Goal: Check status

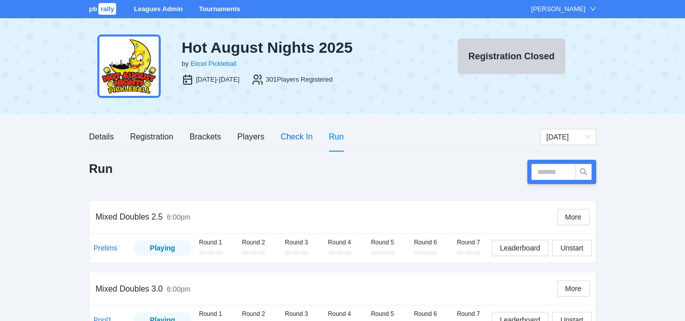
click at [291, 135] on div "Check In" at bounding box center [296, 136] width 32 height 13
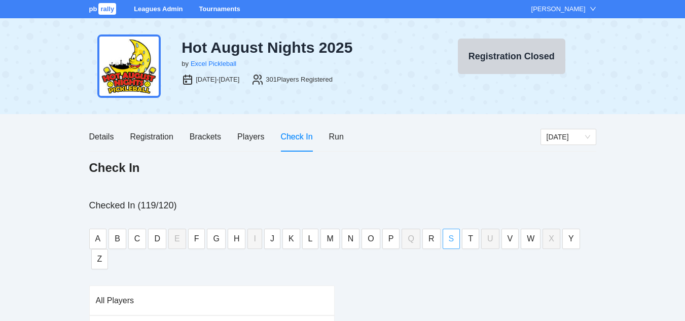
click at [450, 239] on span "S" at bounding box center [452, 238] width 6 height 13
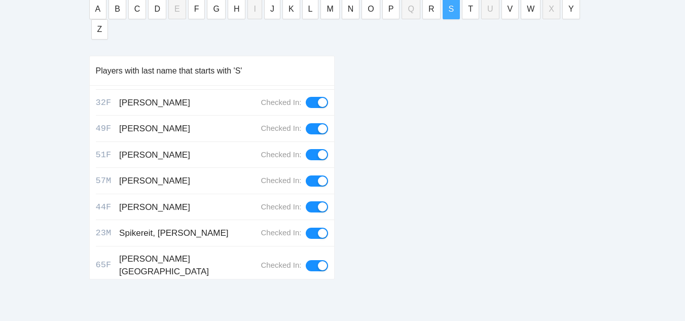
scroll to position [140, 0]
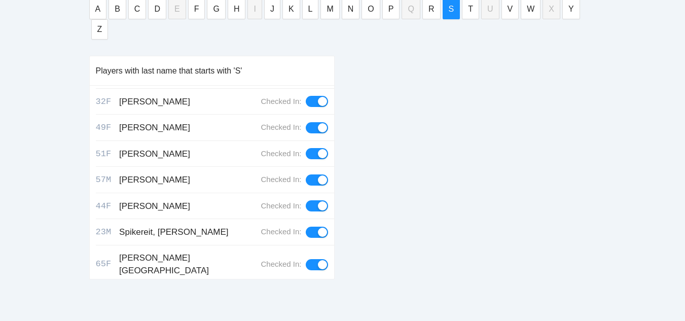
click at [307, 292] on div "button" at bounding box center [311, 296] width 9 height 9
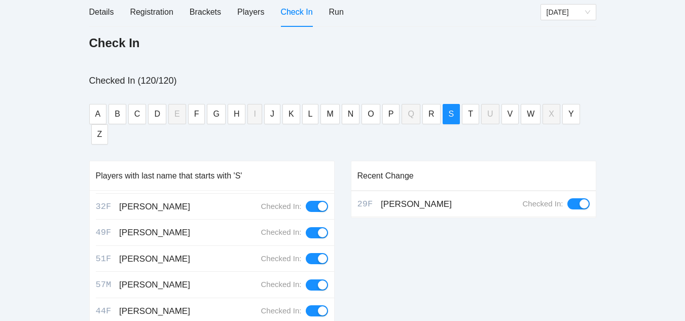
scroll to position [0, 0]
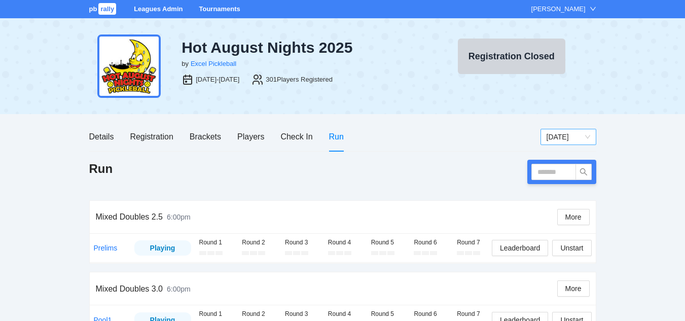
click at [557, 136] on span "[DATE]" at bounding box center [569, 136] width 44 height 15
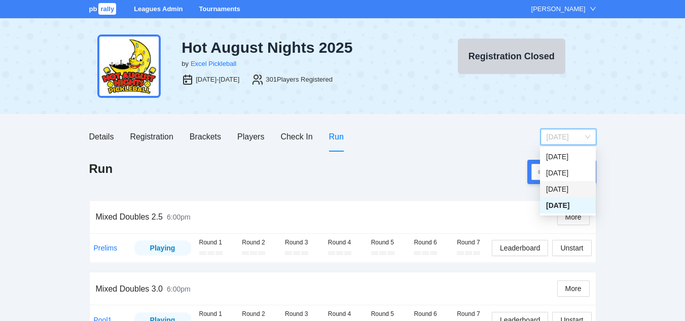
click at [562, 188] on div "[DATE]" at bounding box center [568, 189] width 44 height 11
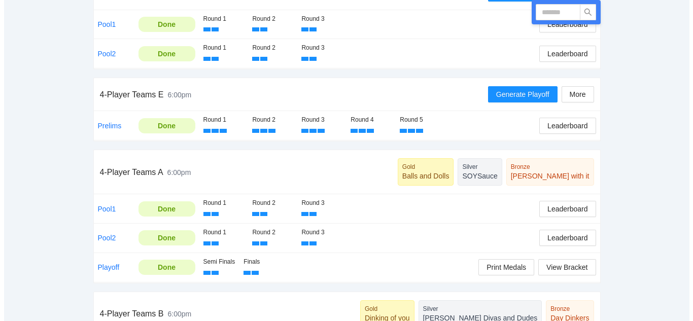
scroll to position [254, 0]
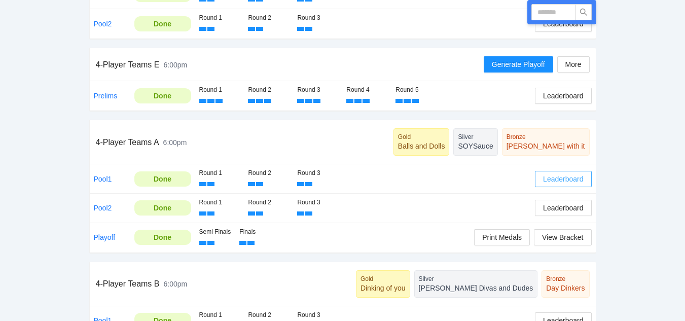
click at [553, 180] on span "Leaderboard" at bounding box center [563, 178] width 40 height 11
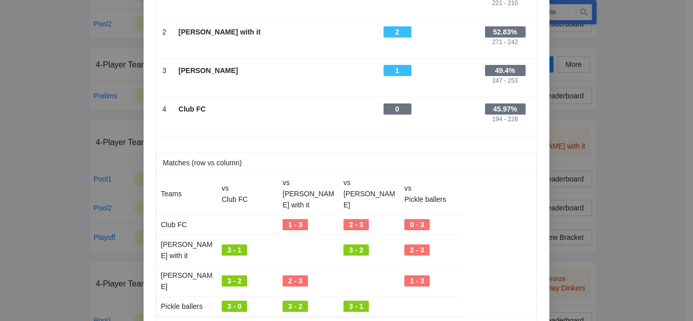
scroll to position [0, 0]
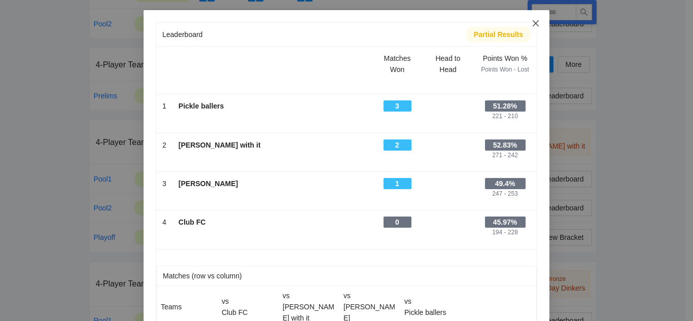
click at [531, 24] on icon "close" at bounding box center [535, 23] width 8 height 8
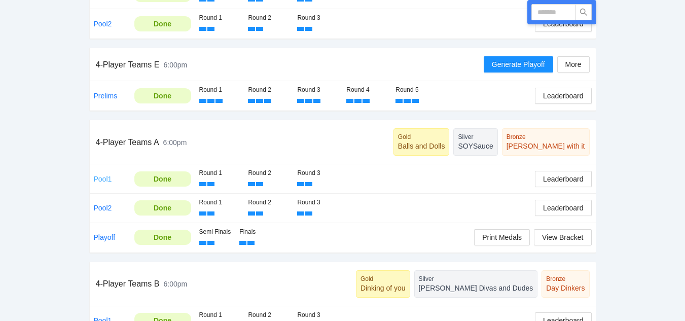
click at [102, 180] on link "Pool1" at bounding box center [103, 179] width 18 height 8
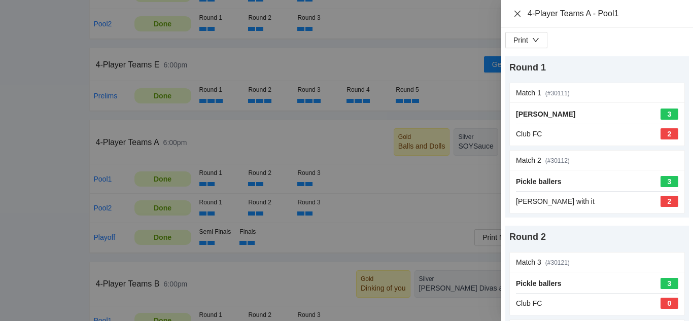
click at [517, 10] on icon "close" at bounding box center [517, 14] width 8 height 8
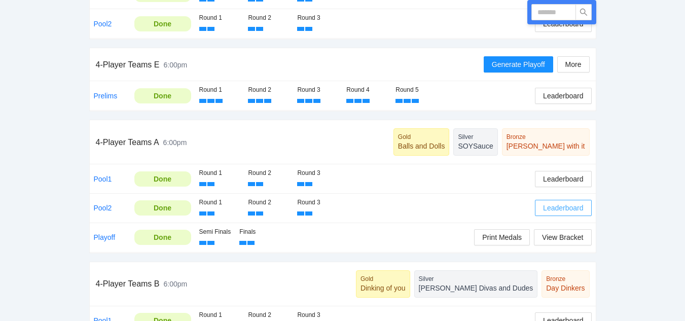
click at [566, 205] on span "Leaderboard" at bounding box center [563, 207] width 40 height 11
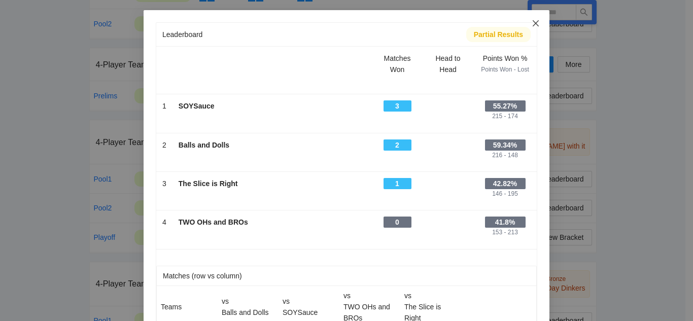
click at [531, 22] on icon "close" at bounding box center [535, 23] width 8 height 8
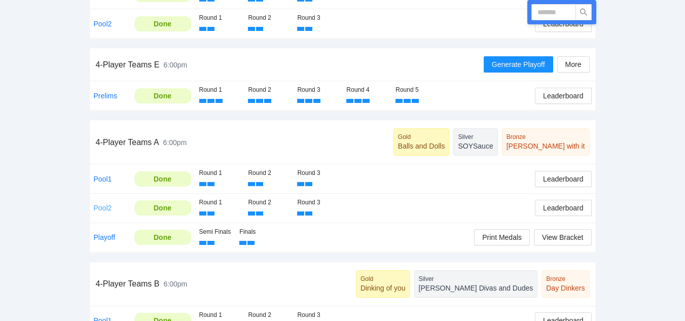
click at [102, 208] on link "Pool2" at bounding box center [103, 208] width 18 height 8
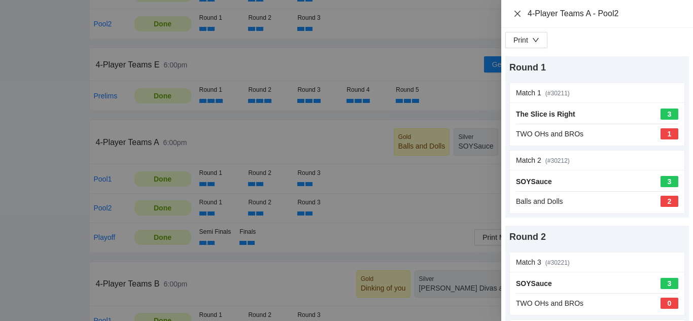
click at [518, 12] on icon "close" at bounding box center [517, 14] width 8 height 8
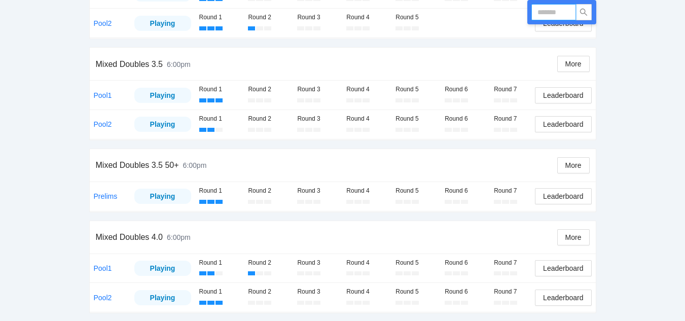
scroll to position [365, 0]
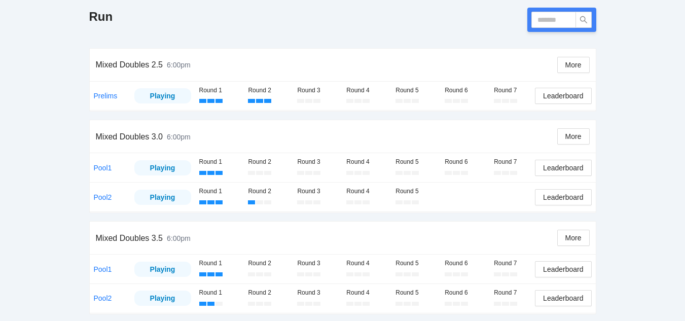
scroll to position [101, 0]
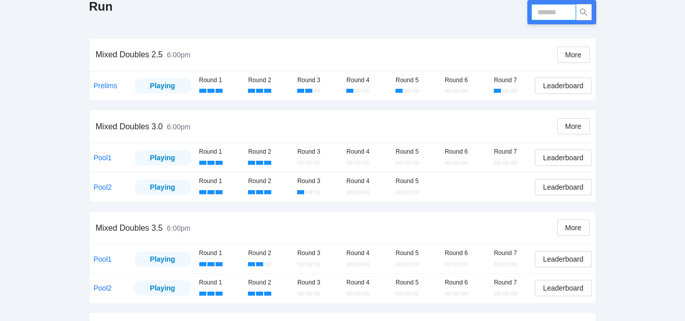
scroll to position [203, 0]
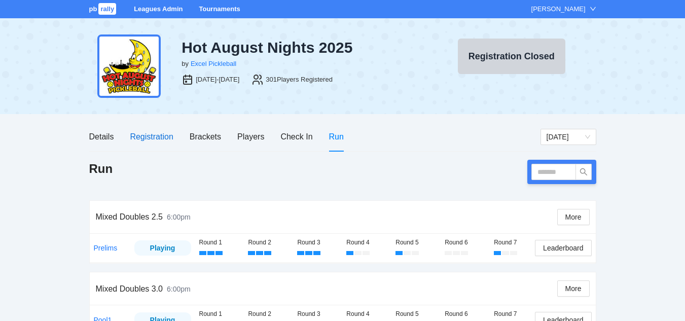
click at [151, 139] on div "Registration" at bounding box center [151, 136] width 43 height 13
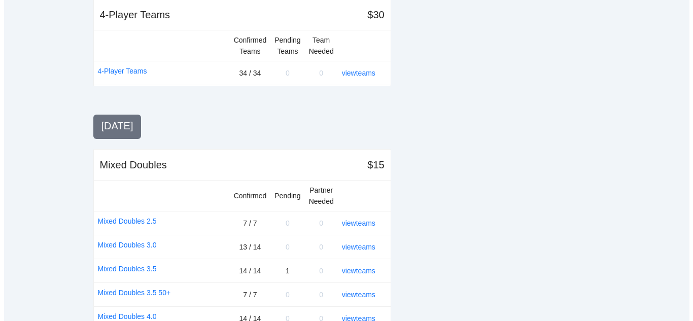
scroll to position [1211, 0]
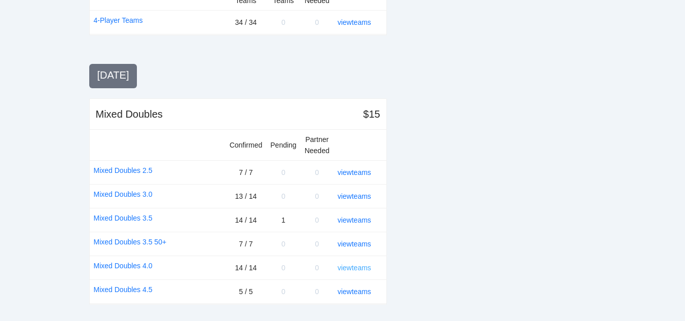
click at [360, 266] on link "view teams" at bounding box center [354, 268] width 33 height 8
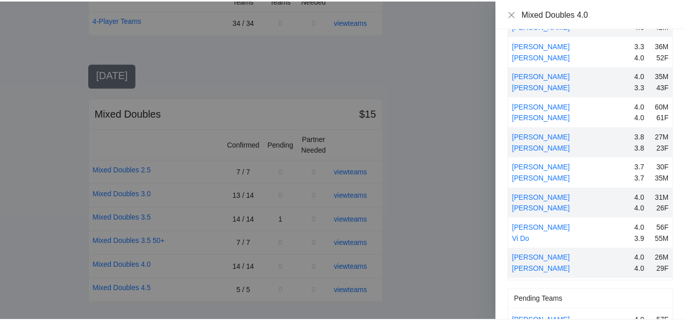
scroll to position [204, 0]
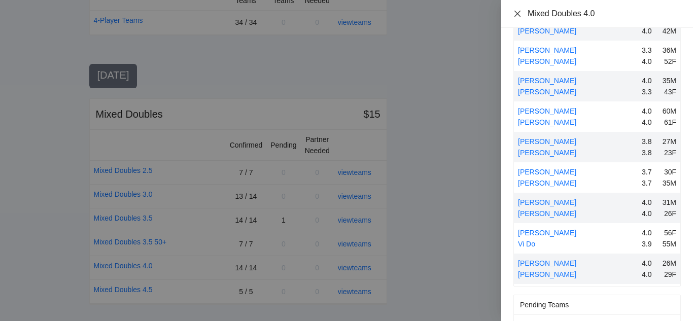
click at [518, 12] on icon "close" at bounding box center [517, 13] width 6 height 6
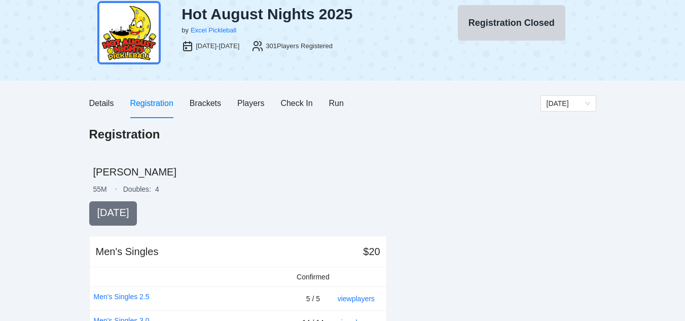
scroll to position [0, 0]
